Goal: Check status: Check status

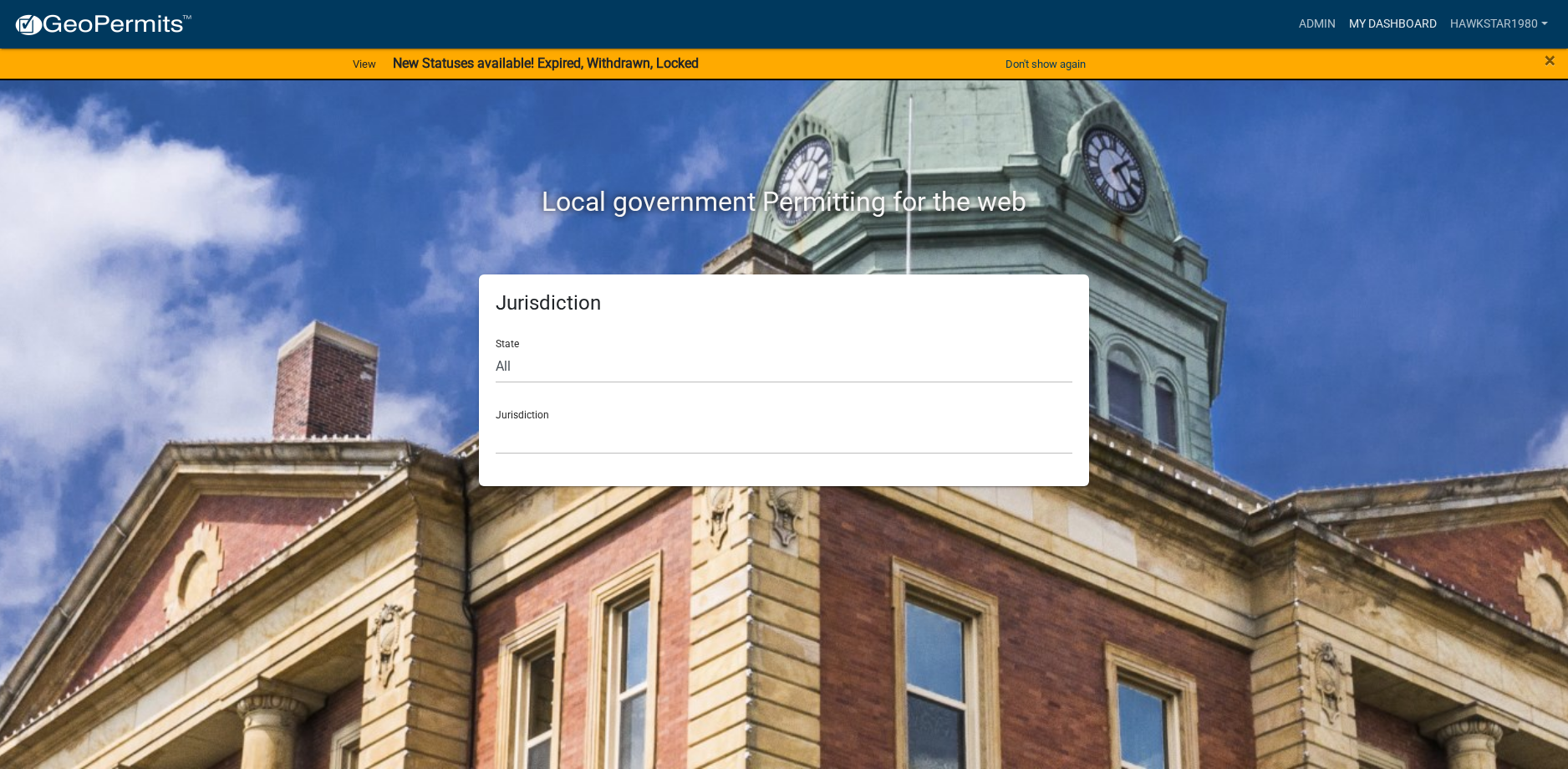
click at [1429, 21] on link "My Dashboard" at bounding box center [1393, 24] width 101 height 32
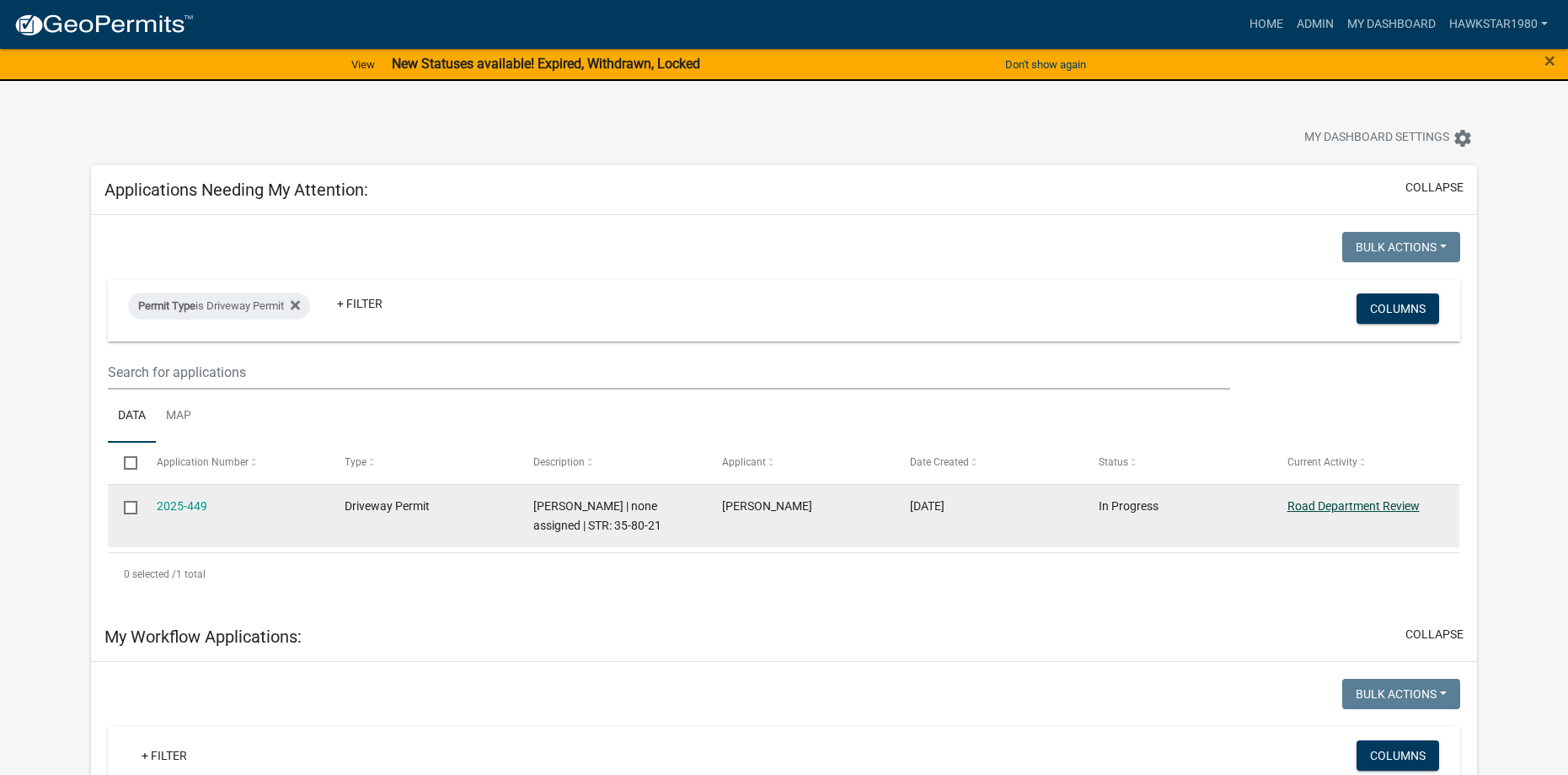
click at [1345, 505] on link "Road Department Review" at bounding box center [1353, 505] width 132 height 13
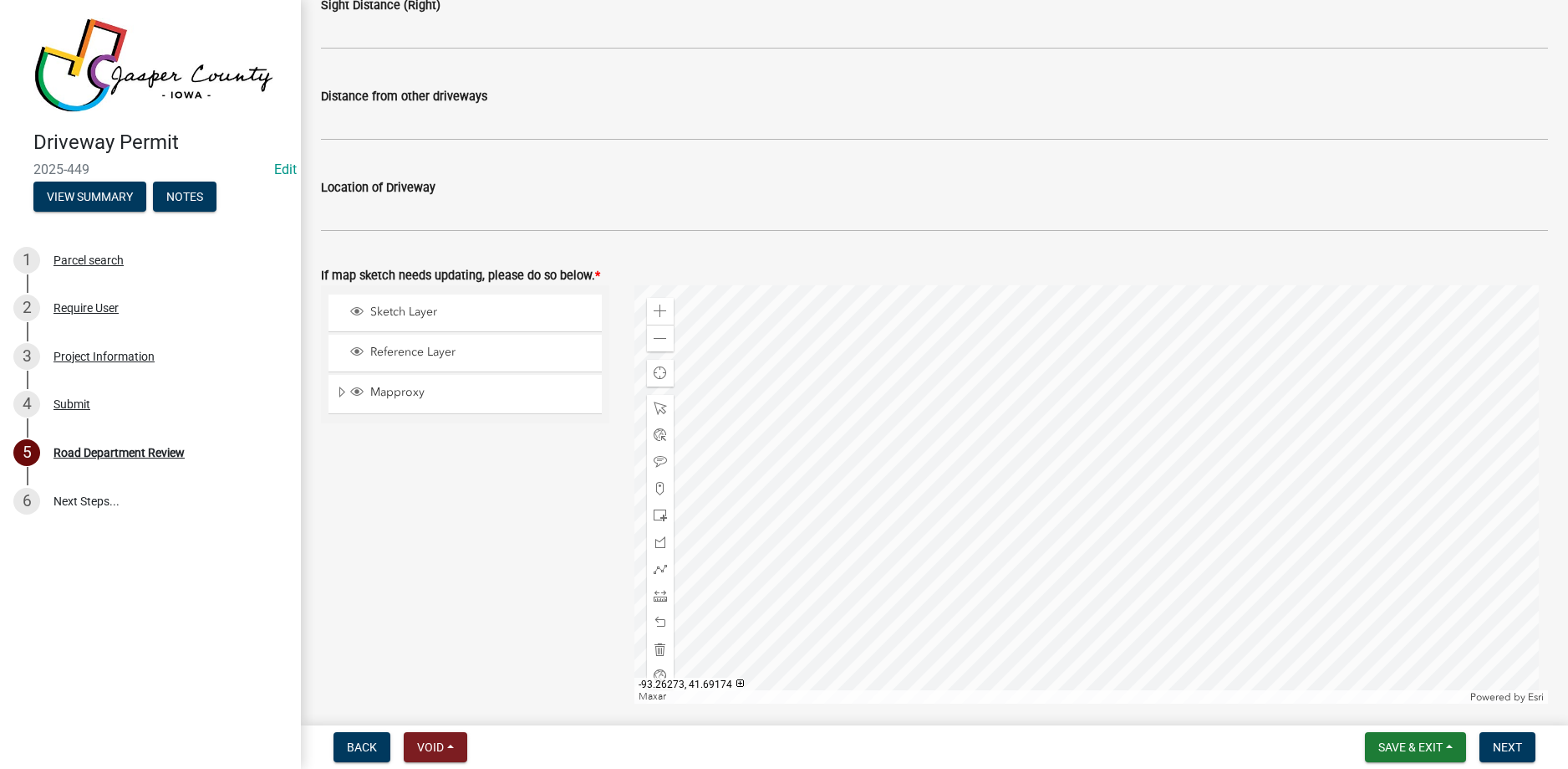
scroll to position [837, 0]
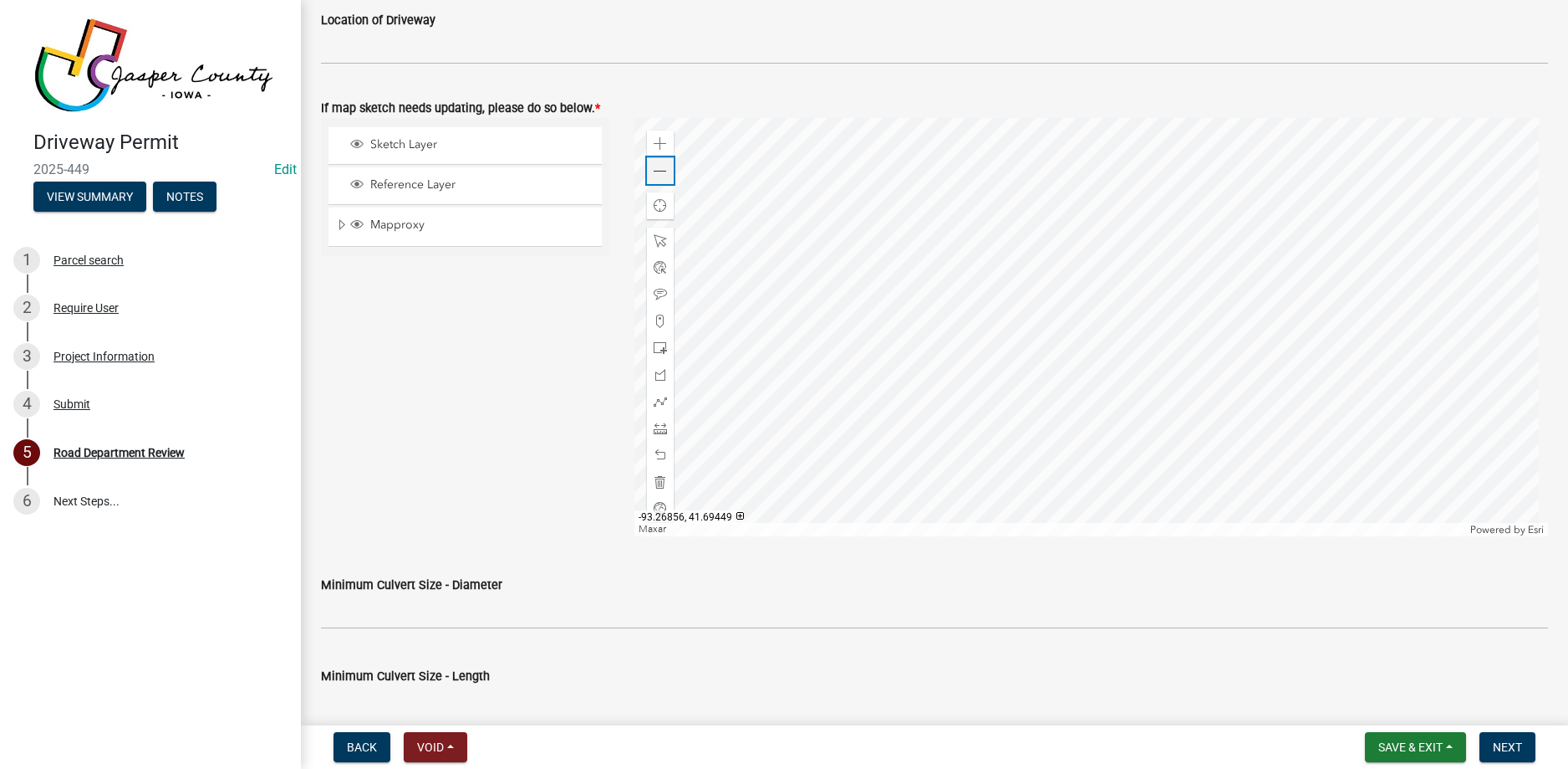
click at [654, 167] on span at bounding box center [661, 171] width 13 height 13
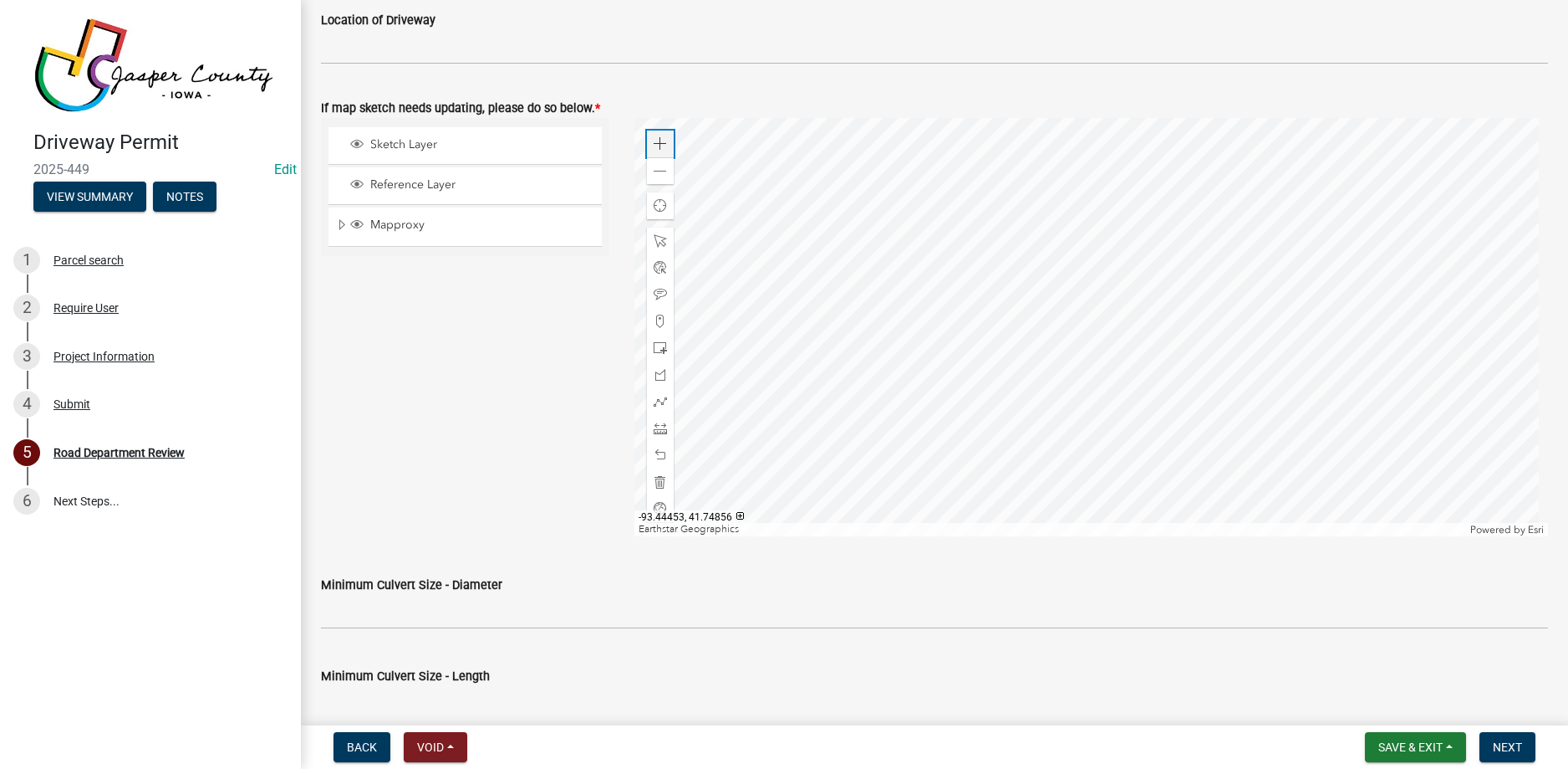
click at [654, 147] on span at bounding box center [661, 144] width 13 height 13
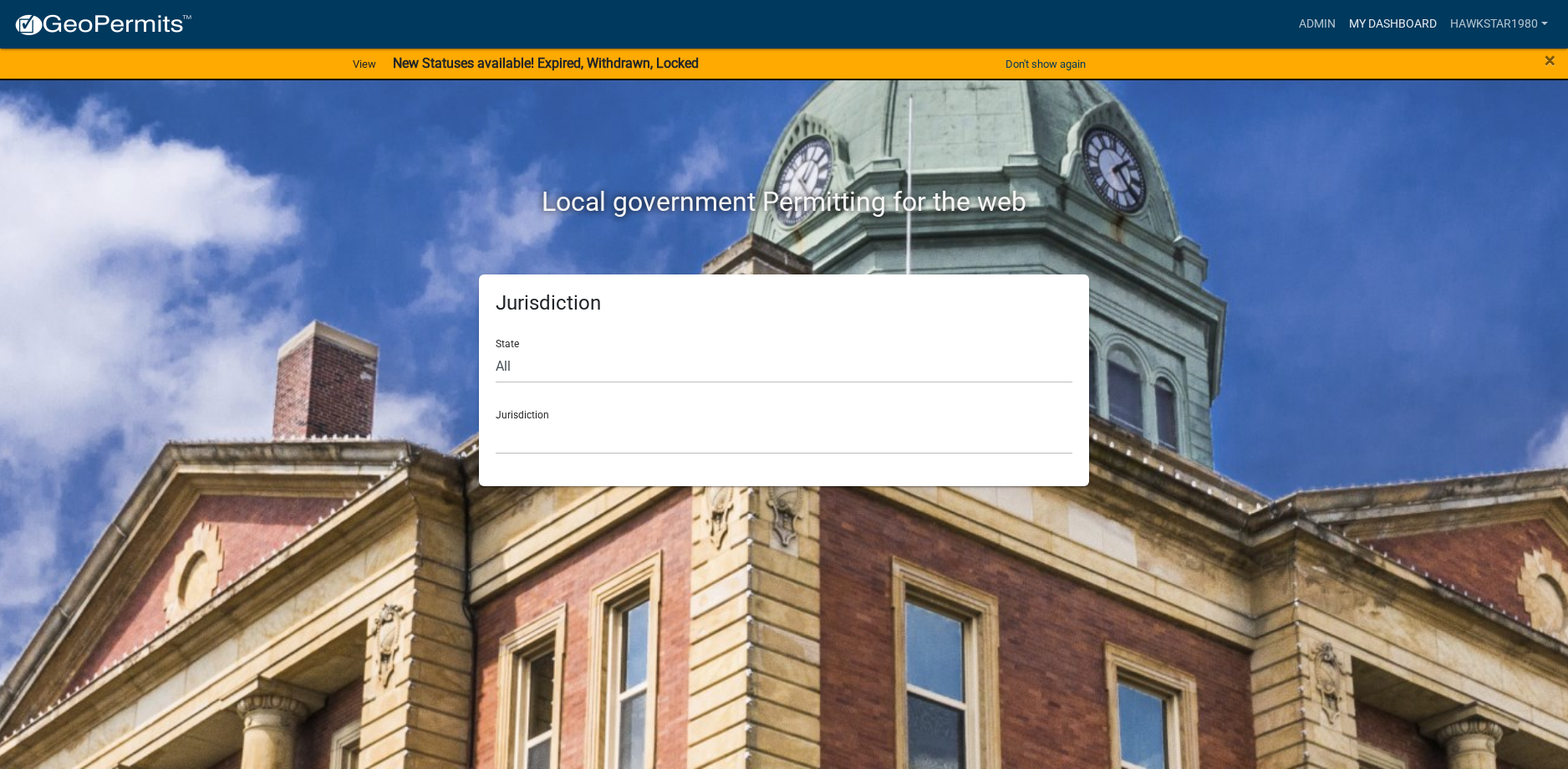
click at [1403, 22] on link "My Dashboard" at bounding box center [1393, 24] width 101 height 32
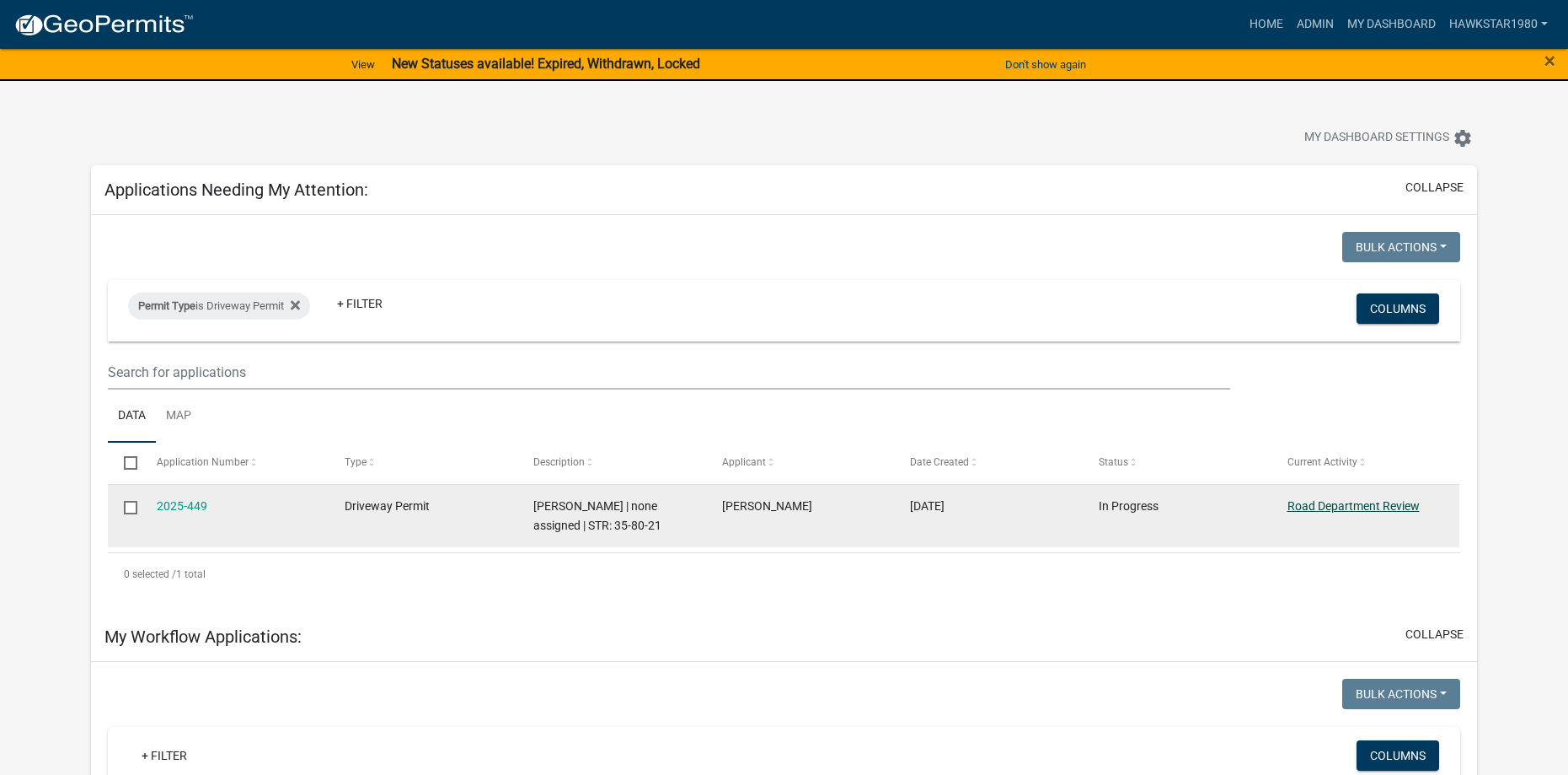
click at [1338, 505] on link "Road Department Review" at bounding box center [1353, 505] width 132 height 13
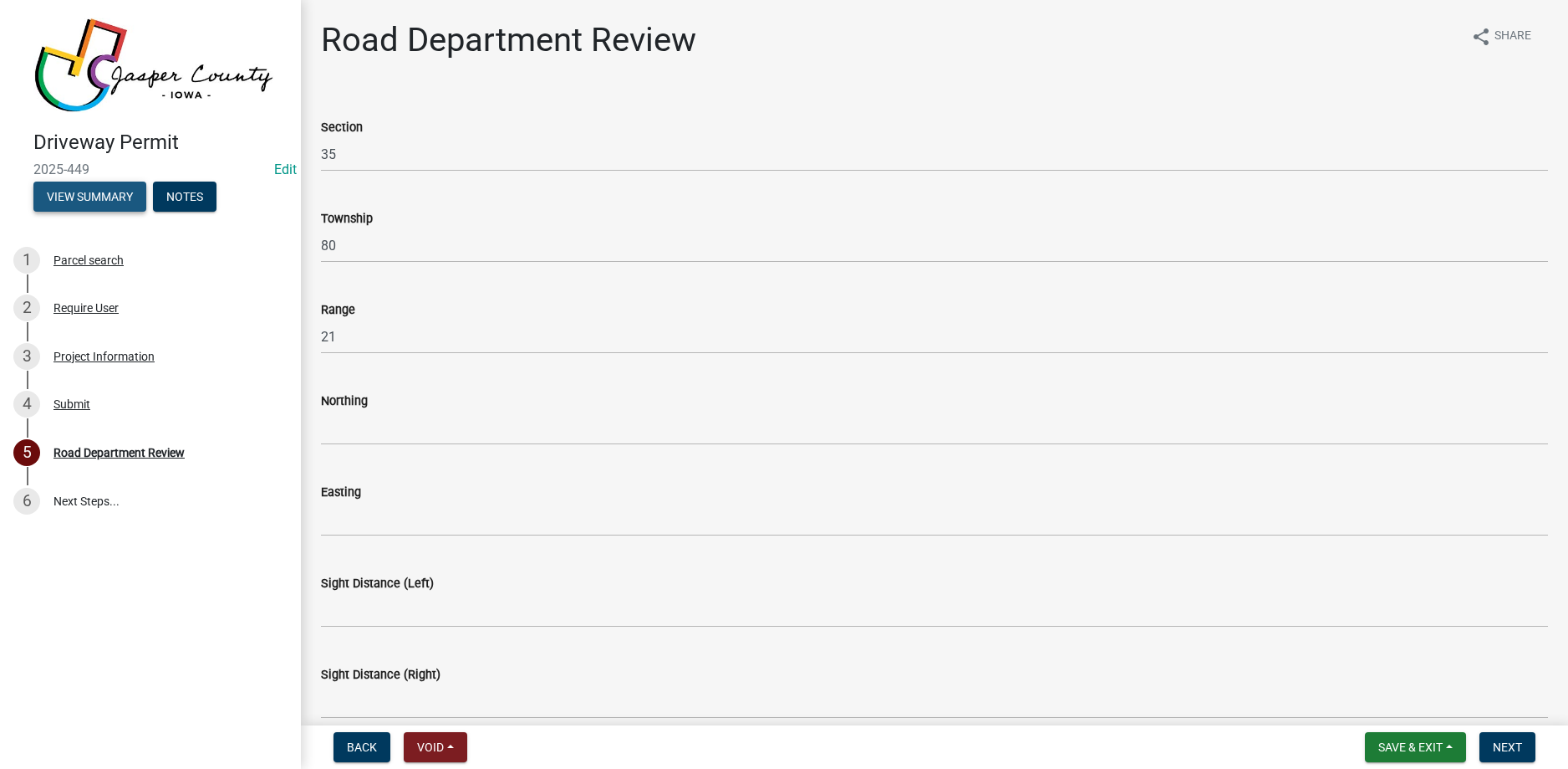
click at [121, 195] on button "View Summary" at bounding box center [90, 196] width 113 height 30
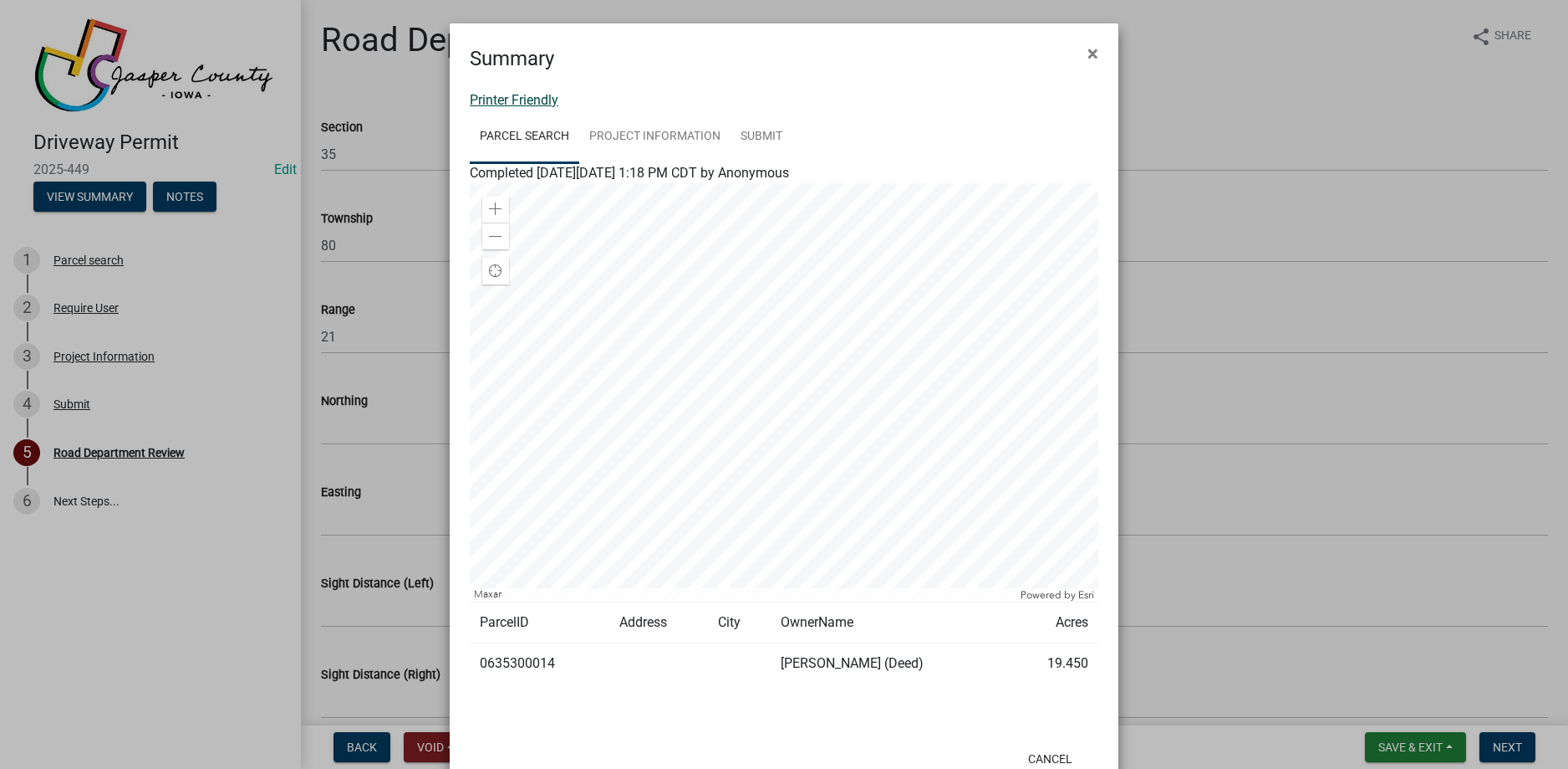
click at [539, 100] on link "Printer Friendly" at bounding box center [514, 100] width 88 height 16
click at [1088, 53] on span "×" at bounding box center [1093, 54] width 11 height 23
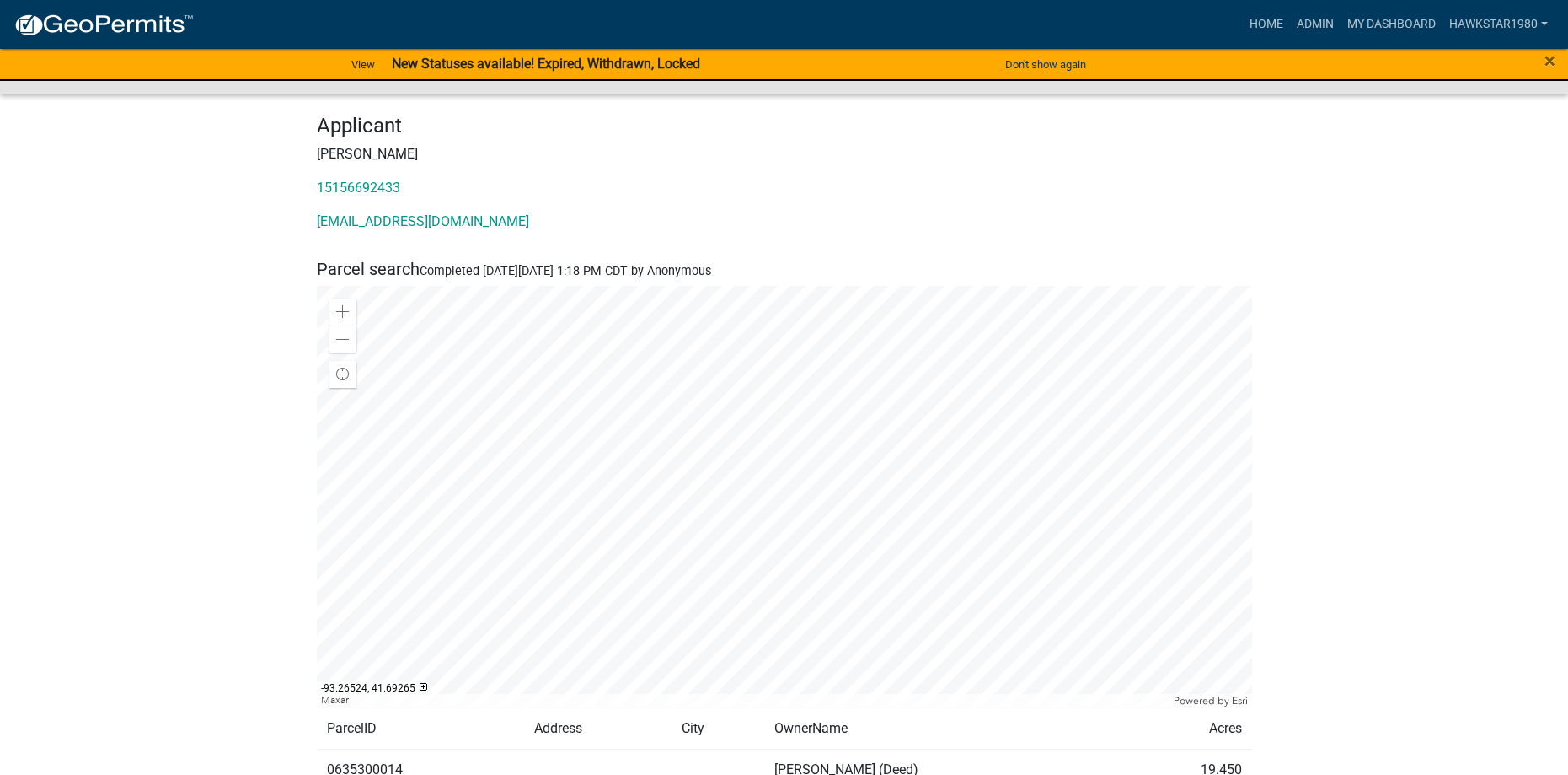
scroll to position [168, 0]
